Goal: Task Accomplishment & Management: Use online tool/utility

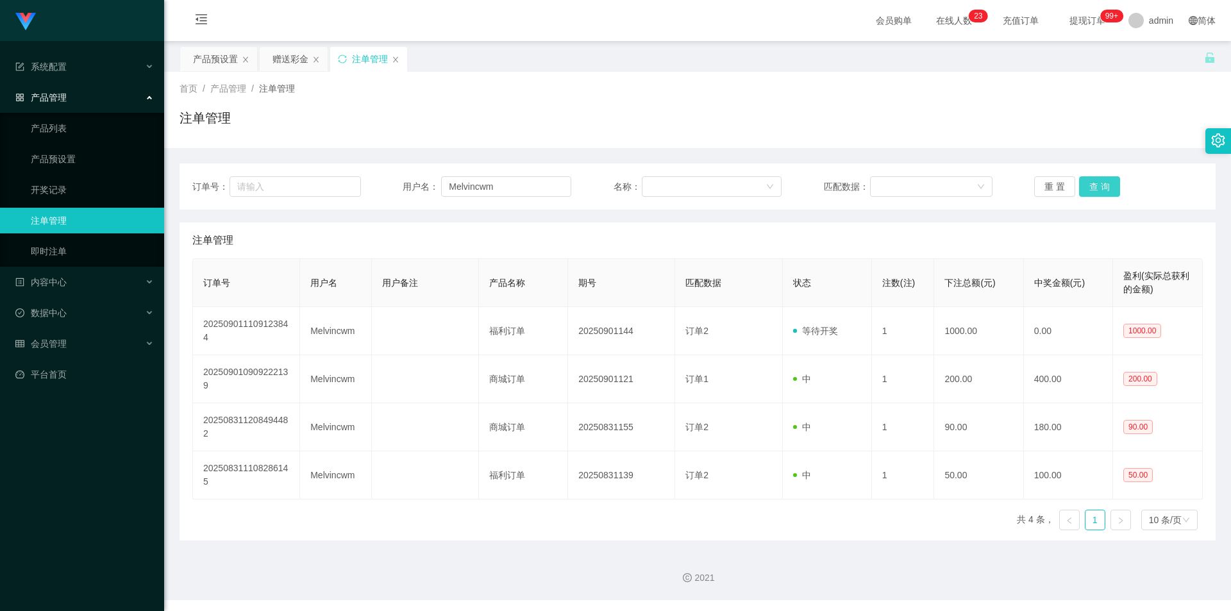
click at [1105, 194] on button "查 询" at bounding box center [1099, 186] width 41 height 21
click at [208, 62] on div "产品预设置" at bounding box center [215, 59] width 45 height 24
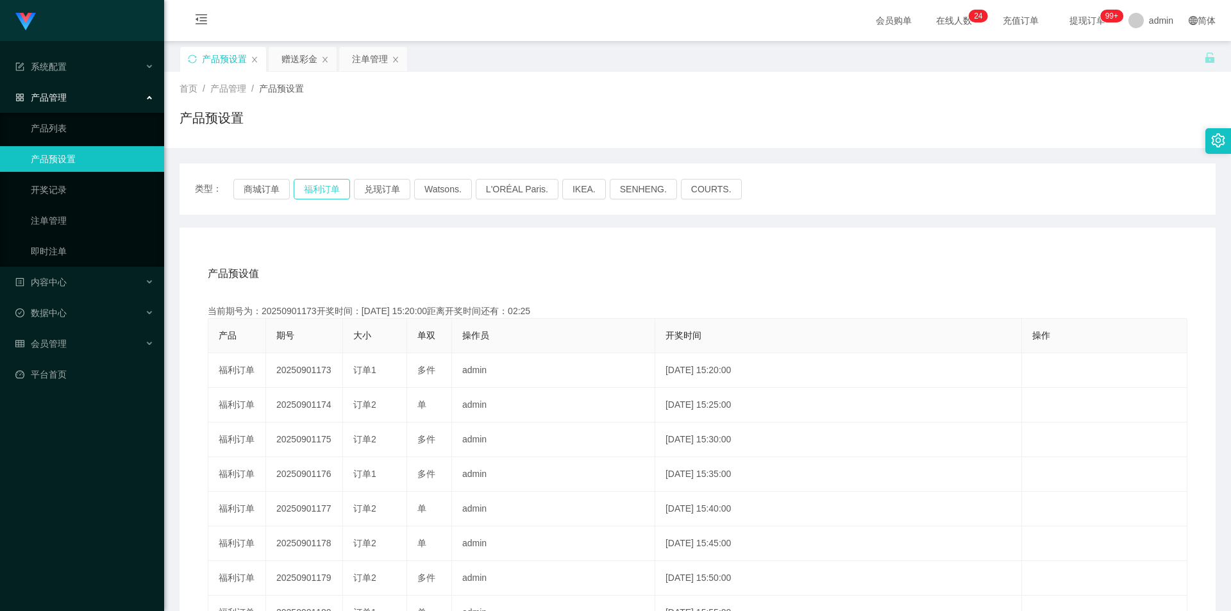
click at [333, 192] on button "福利订单" at bounding box center [322, 189] width 56 height 21
click at [275, 191] on button "商城订单" at bounding box center [261, 189] width 56 height 21
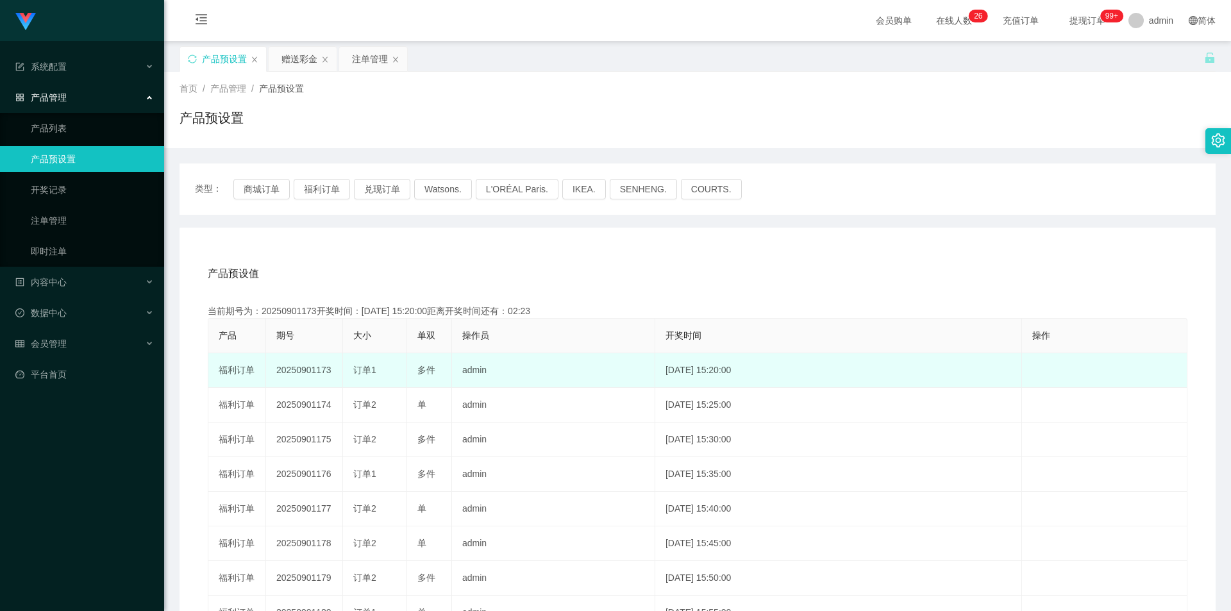
click at [300, 370] on td "20250901173" at bounding box center [304, 370] width 77 height 35
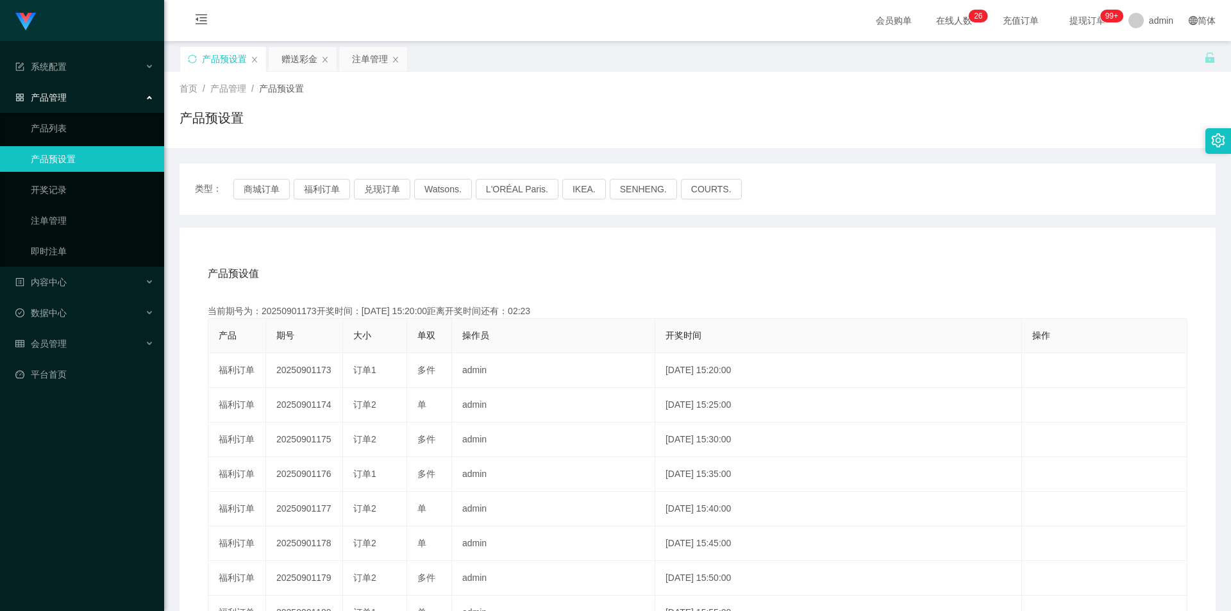
copy td "20250901173"
click at [294, 58] on div "赠送彩金" at bounding box center [299, 59] width 36 height 24
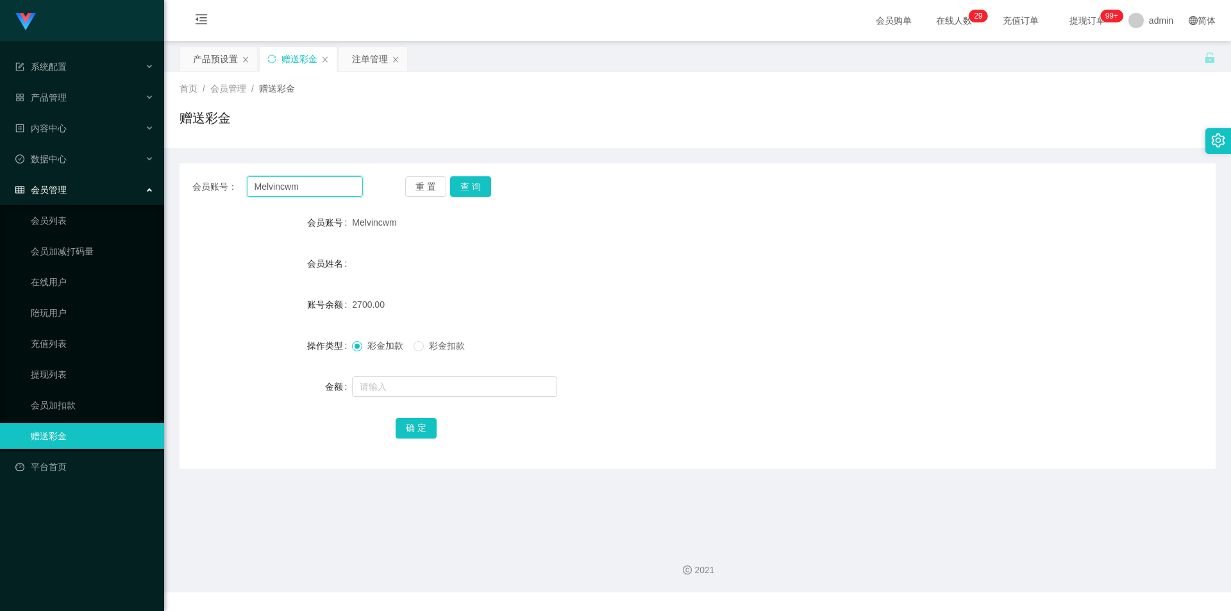
drag, startPoint x: 326, startPoint y: 187, endPoint x: 172, endPoint y: 178, distance: 154.2
click at [172, 178] on main "关闭左侧 关闭右侧 关闭其它 刷新页面 产品预设置 赠送彩金 注单管理 首页 / 会员管理 / 赠送彩金 / 赠送彩金 会员账号： Melvincwm 重 置…" at bounding box center [697, 287] width 1067 height 492
type input "Kyzy"
click at [473, 190] on button "查 询" at bounding box center [470, 186] width 41 height 21
click at [352, 383] on input "text" at bounding box center [454, 386] width 205 height 21
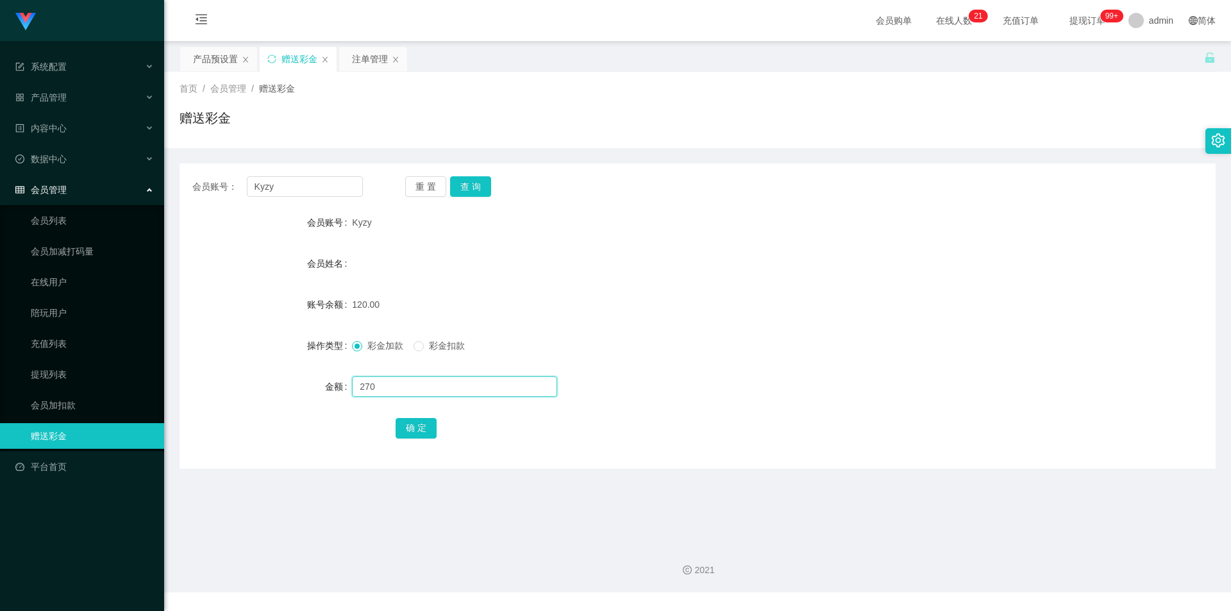
type input "270"
click at [426, 417] on div "确 定" at bounding box center [698, 428] width 605 height 26
click at [424, 426] on button "确 定" at bounding box center [416, 428] width 41 height 21
click at [730, 7] on div "会员购单 在线人数 0 1 2 3 4 5 6 7 8 9 0 1 2 3 4 5 6 7 8 9 0 1 2 3 4 5 6 7 8 9 0 1 2 3 4…" at bounding box center [697, 21] width 1067 height 42
